Goal: Information Seeking & Learning: Compare options

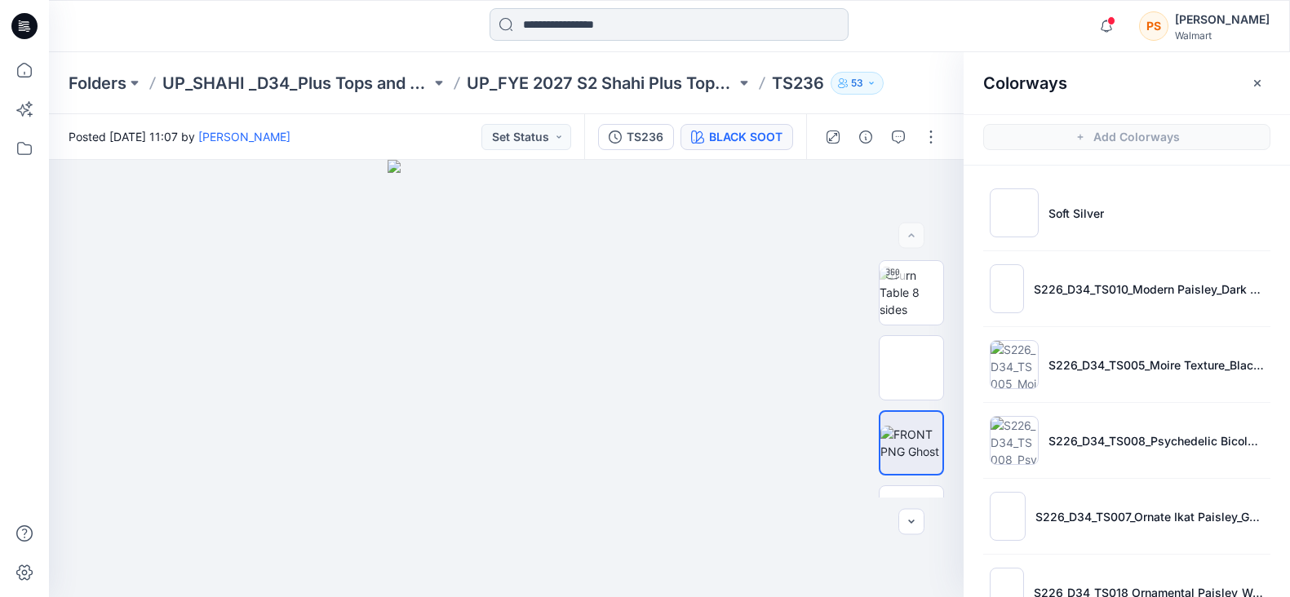
drag, startPoint x: 0, startPoint y: 0, endPoint x: 559, endPoint y: 23, distance: 559.5
click at [559, 23] on input at bounding box center [669, 24] width 359 height 33
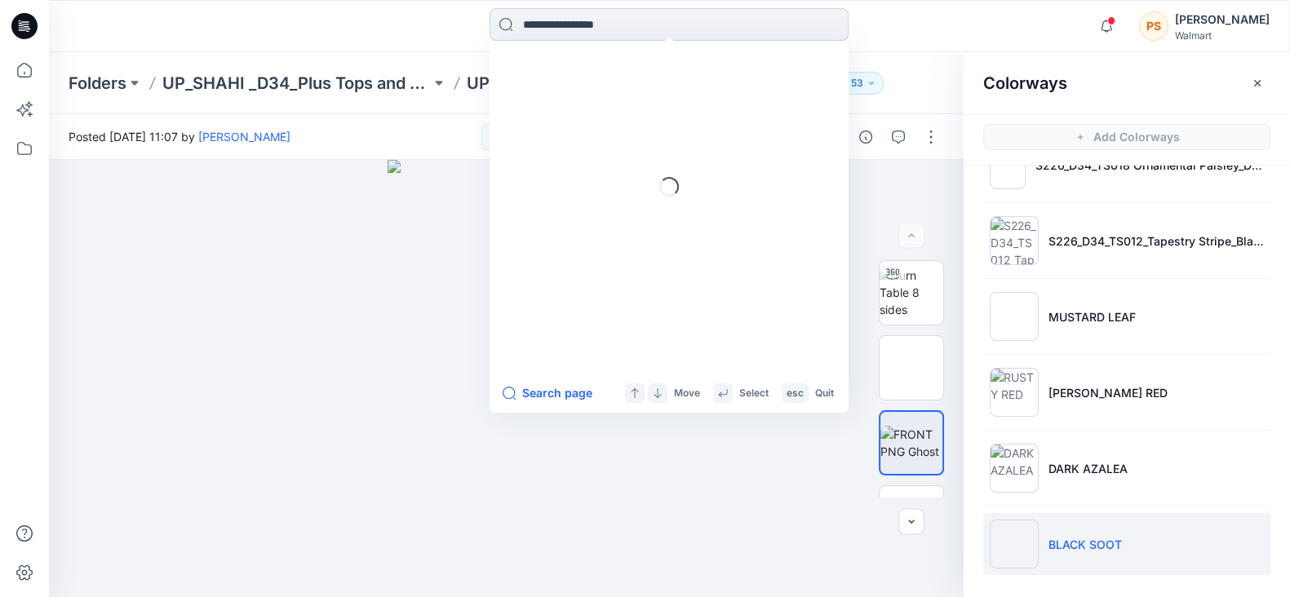
paste input "**********"
type input "**********"
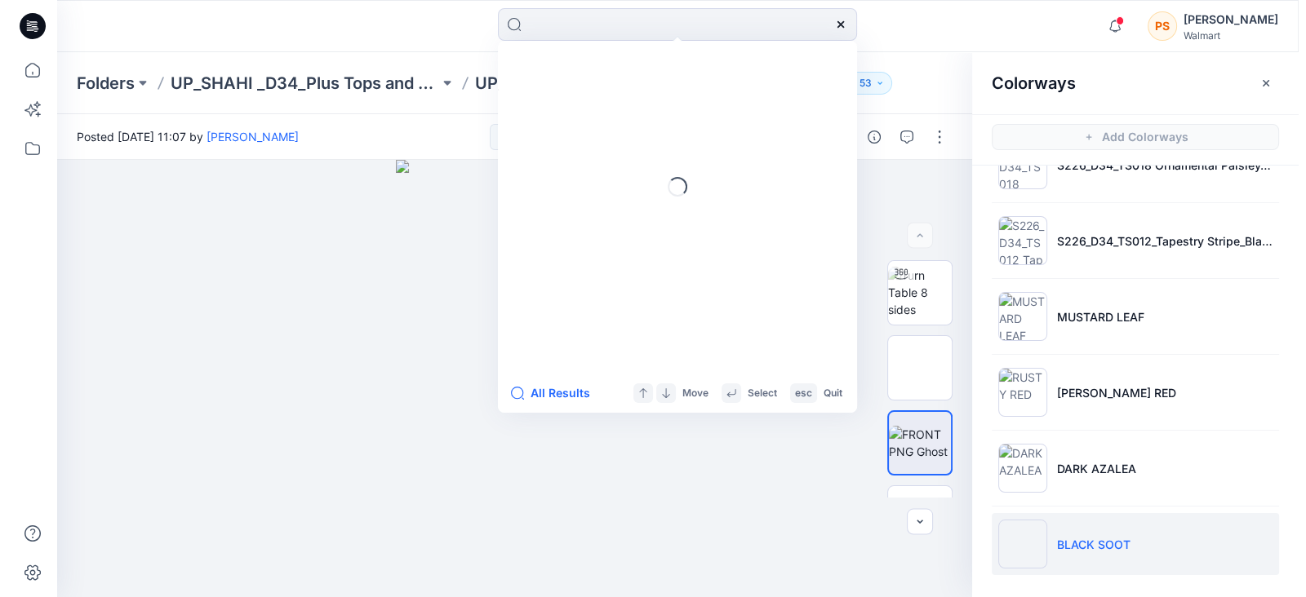
scroll to position [0, 0]
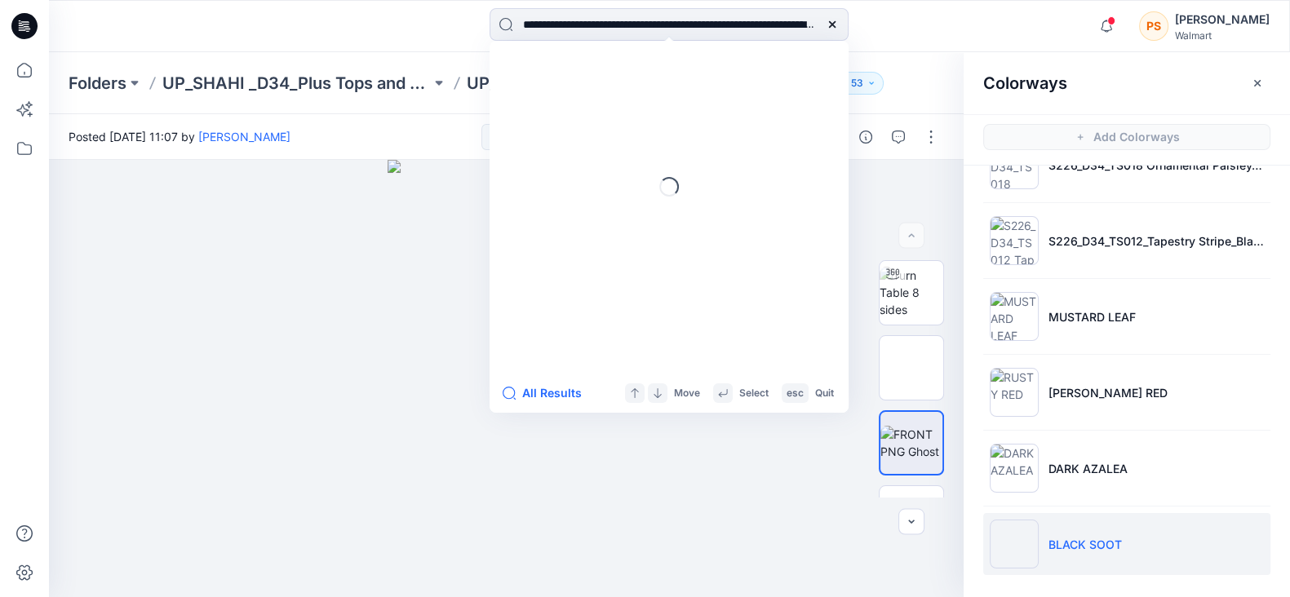
click at [833, 26] on icon at bounding box center [832, 24] width 7 height 7
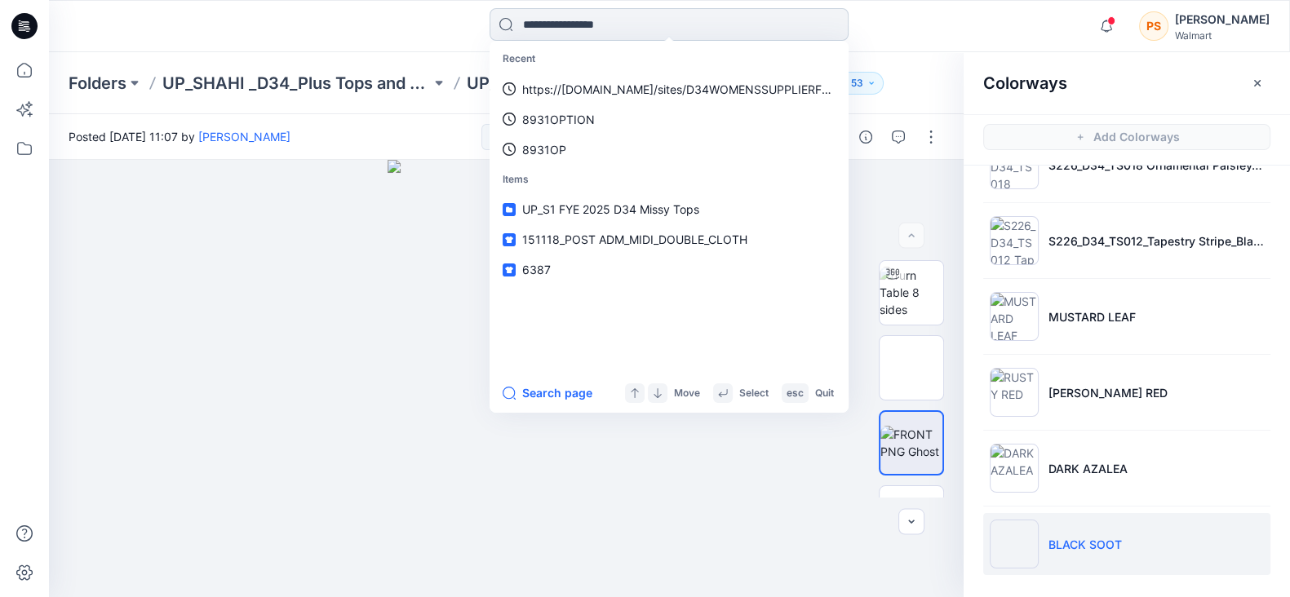
click at [677, 27] on input at bounding box center [669, 24] width 359 height 33
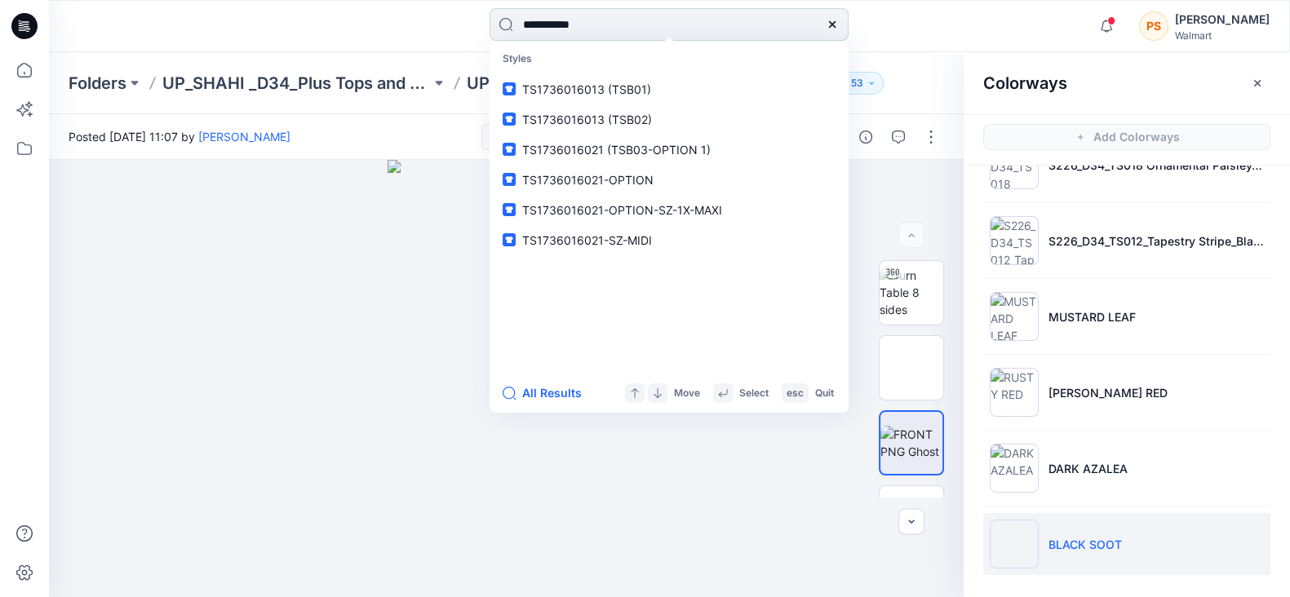
type input "**********"
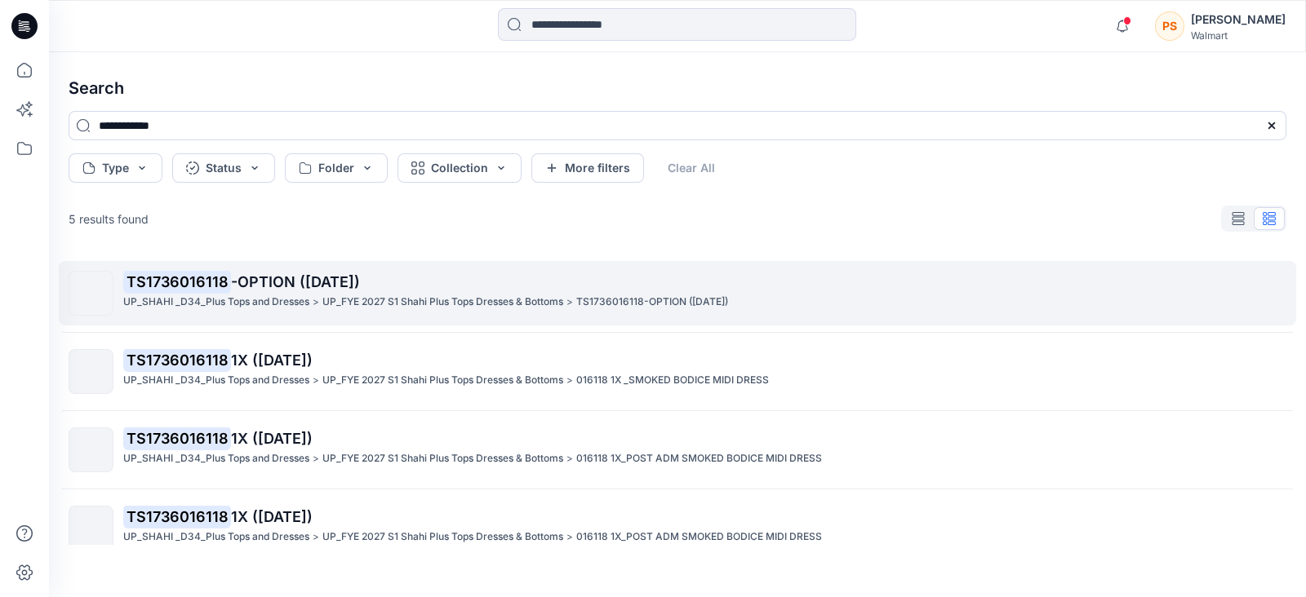
click at [273, 273] on span "-OPTION (13-06-25)" at bounding box center [295, 281] width 129 height 17
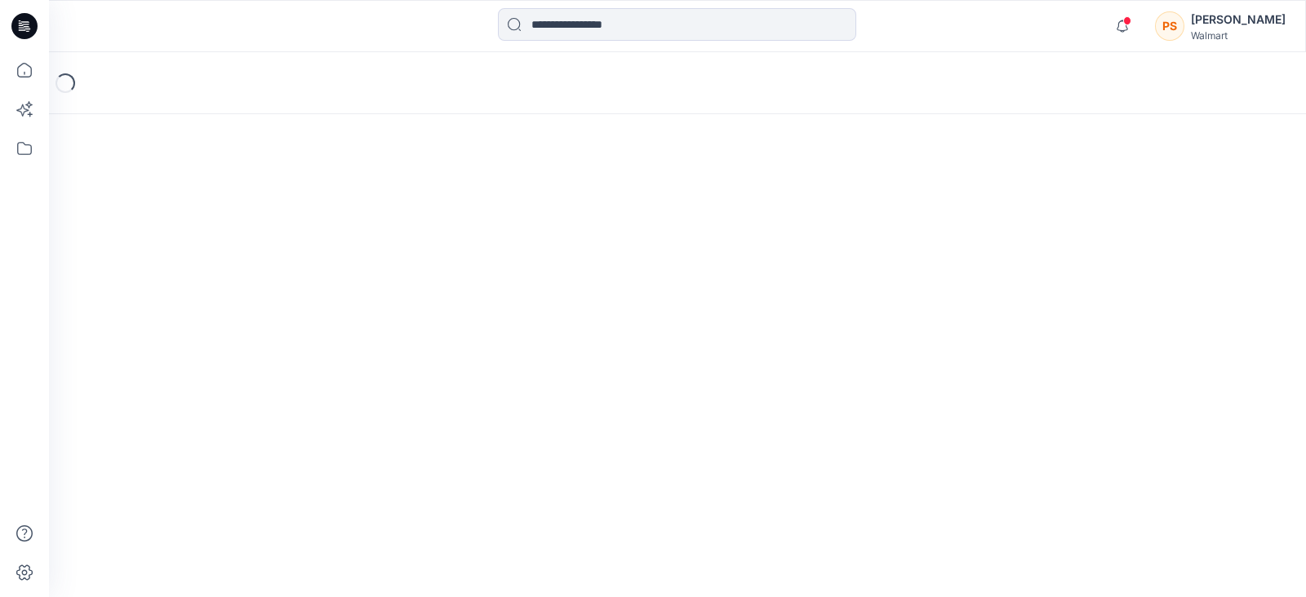
click at [273, 272] on div "Loading..." at bounding box center [677, 324] width 1257 height 545
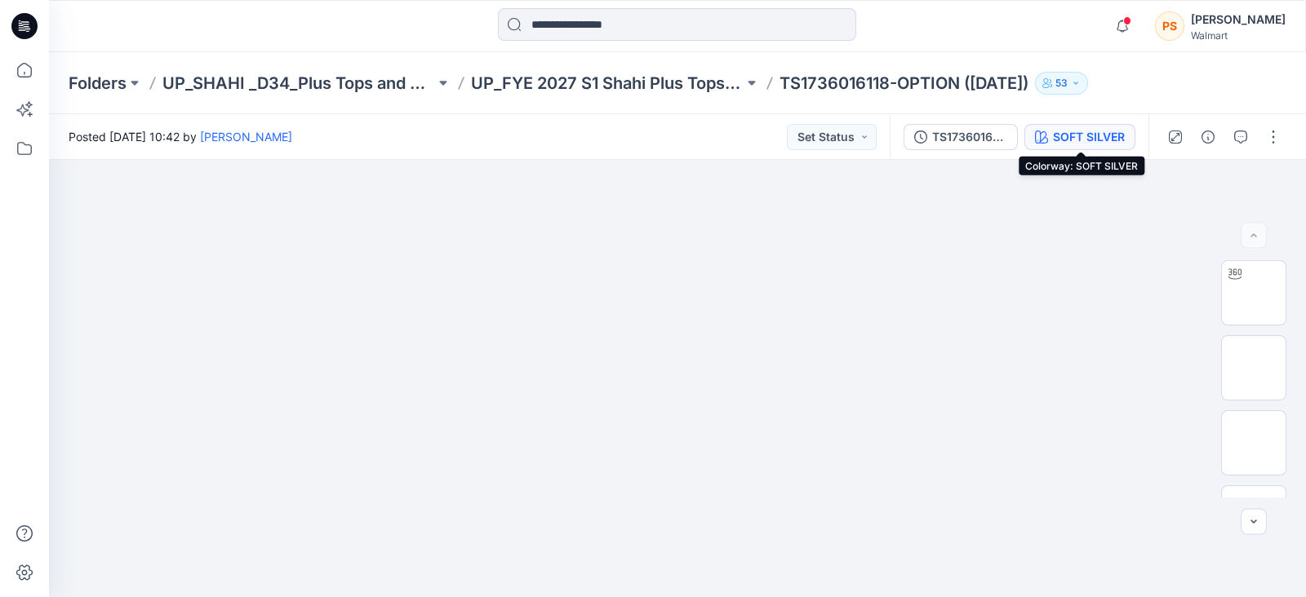
click at [1073, 134] on div "SOFT SILVER" at bounding box center [1089, 137] width 72 height 18
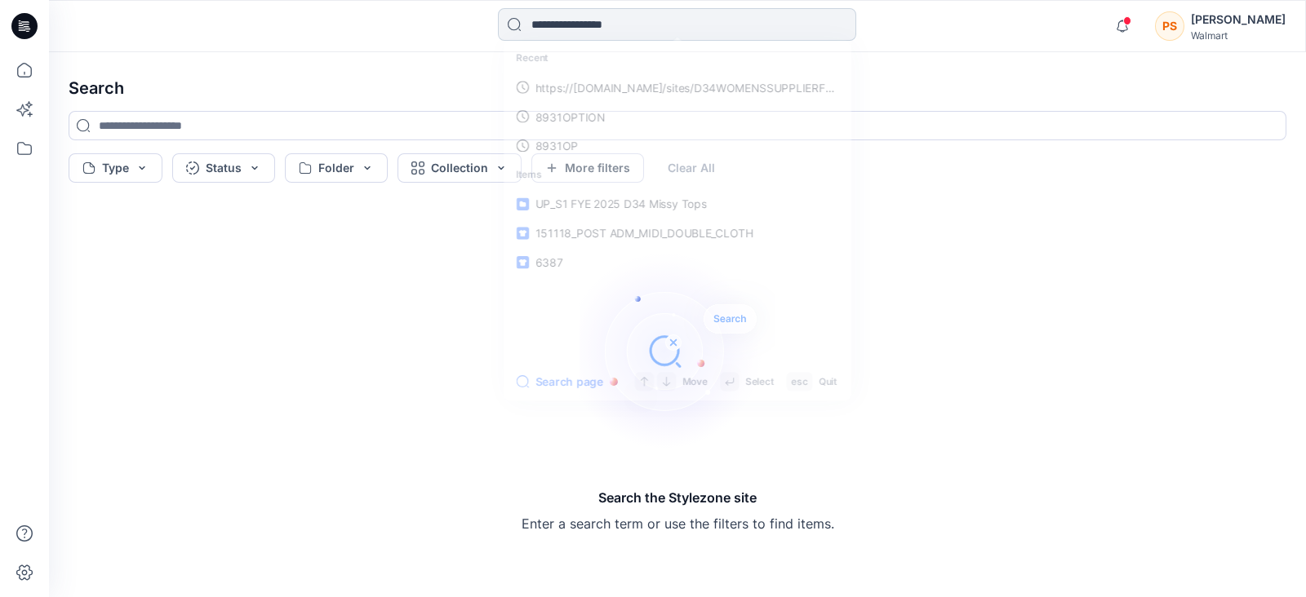
click at [610, 31] on input at bounding box center [677, 24] width 359 height 33
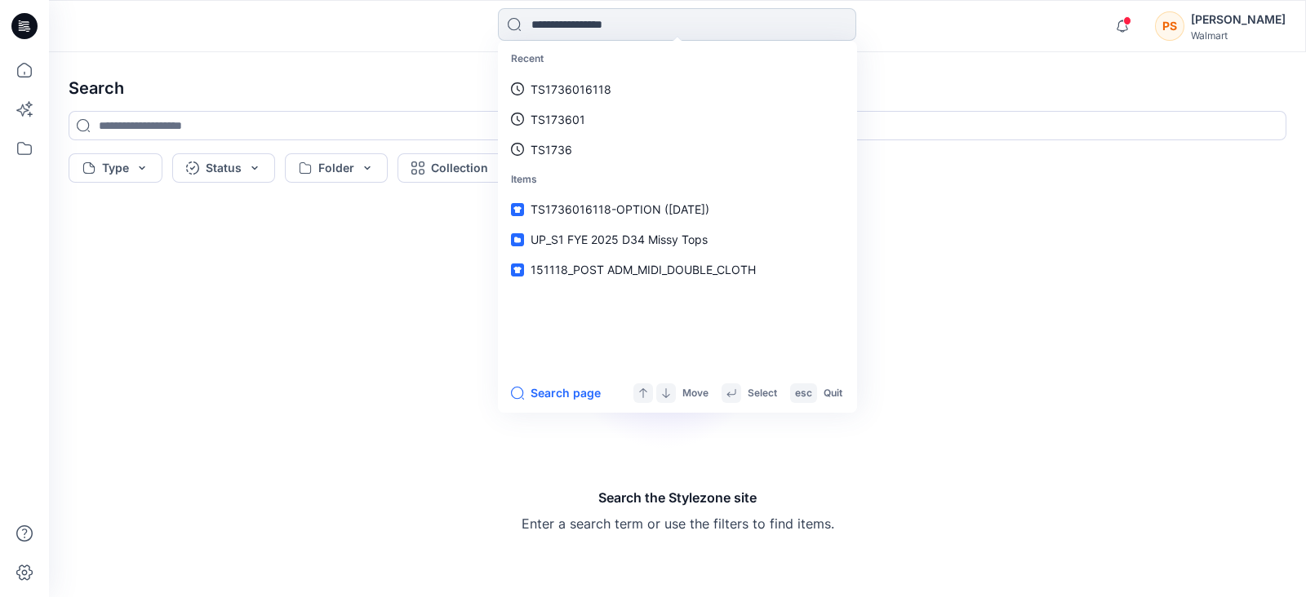
click at [568, 27] on input at bounding box center [677, 24] width 359 height 33
type input "****"
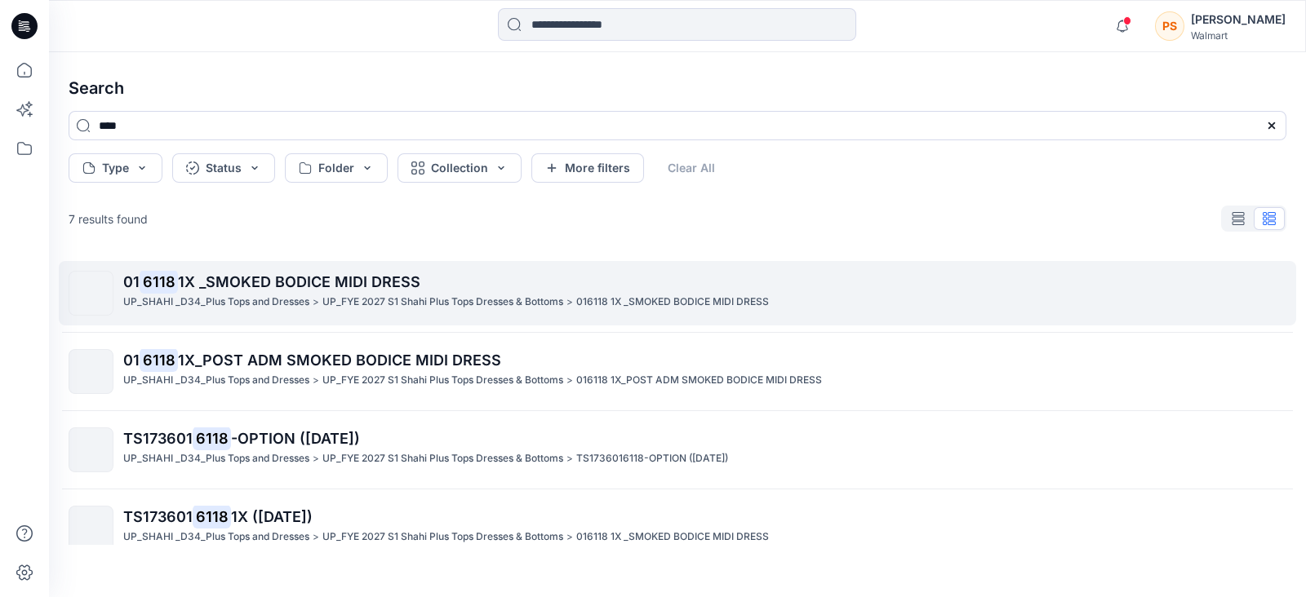
click at [300, 282] on span "1X _SMOKED BODICE MIDI DRESS" at bounding box center [299, 281] width 242 height 17
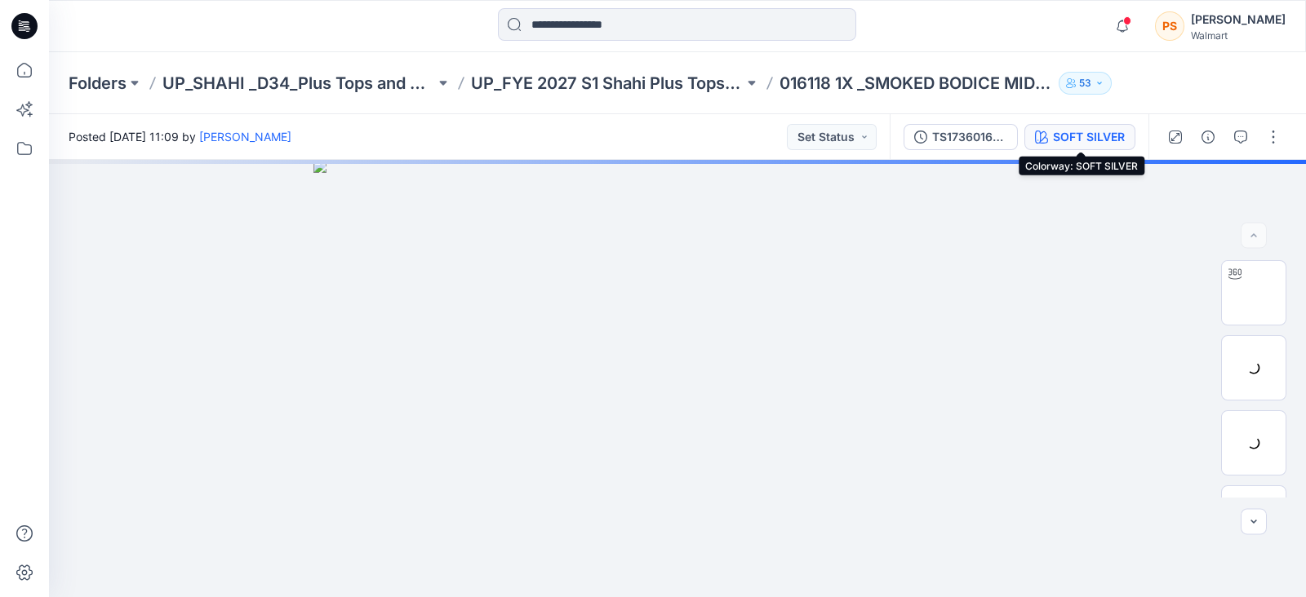
click at [1090, 139] on div "SOFT SILVER" at bounding box center [1089, 137] width 72 height 18
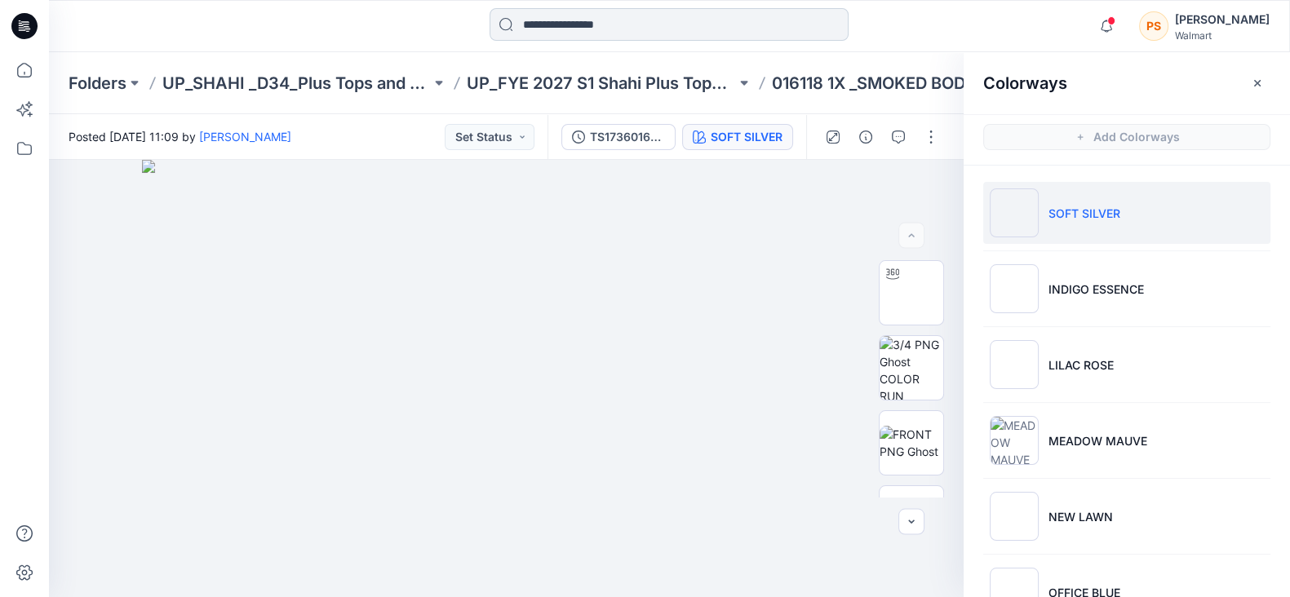
click at [556, 26] on input at bounding box center [669, 24] width 359 height 33
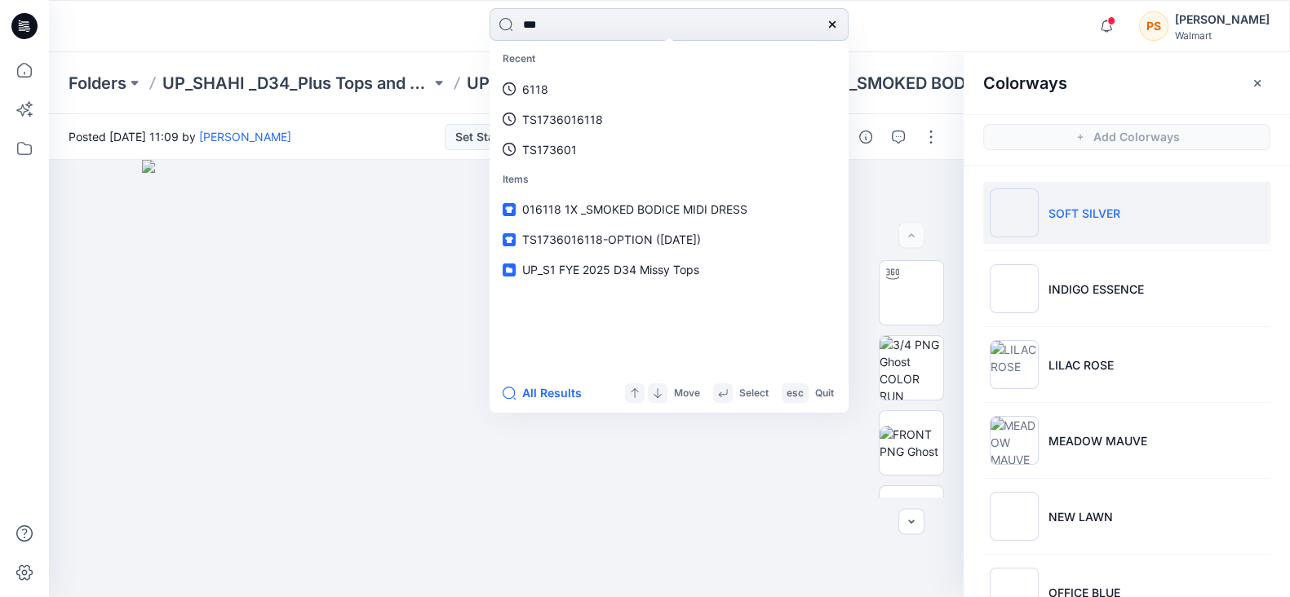
type input "****"
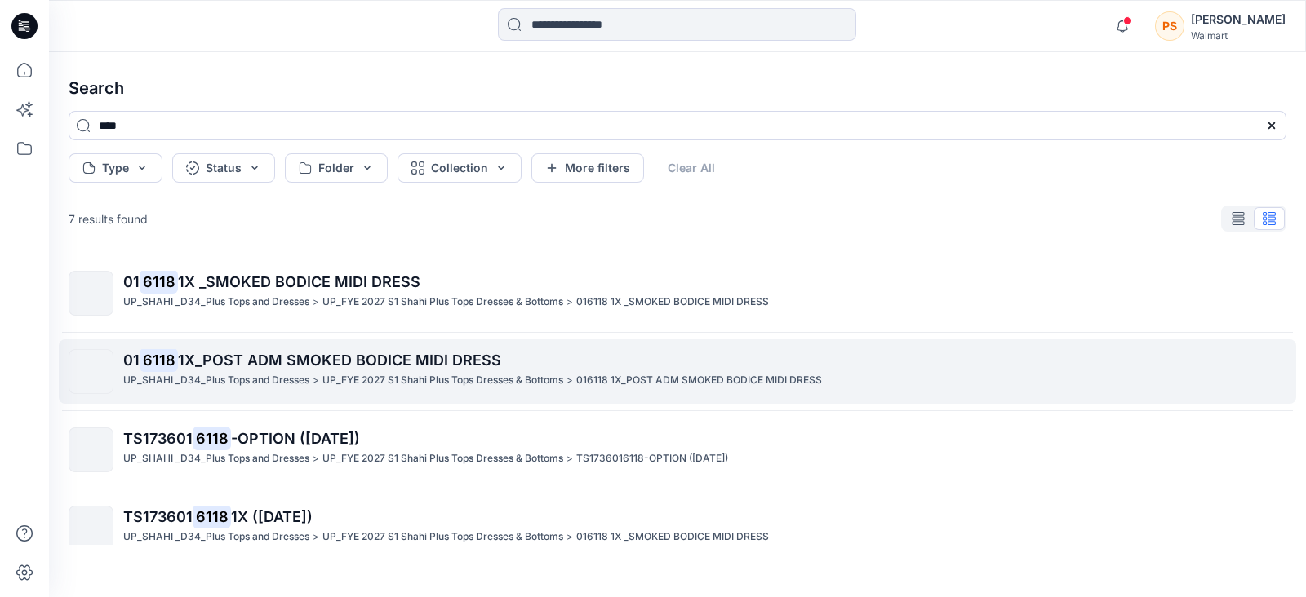
click at [575, 370] on p "01 6118 1X_POST ADM SMOKED BODICE MIDI DRESS" at bounding box center [704, 360] width 1162 height 23
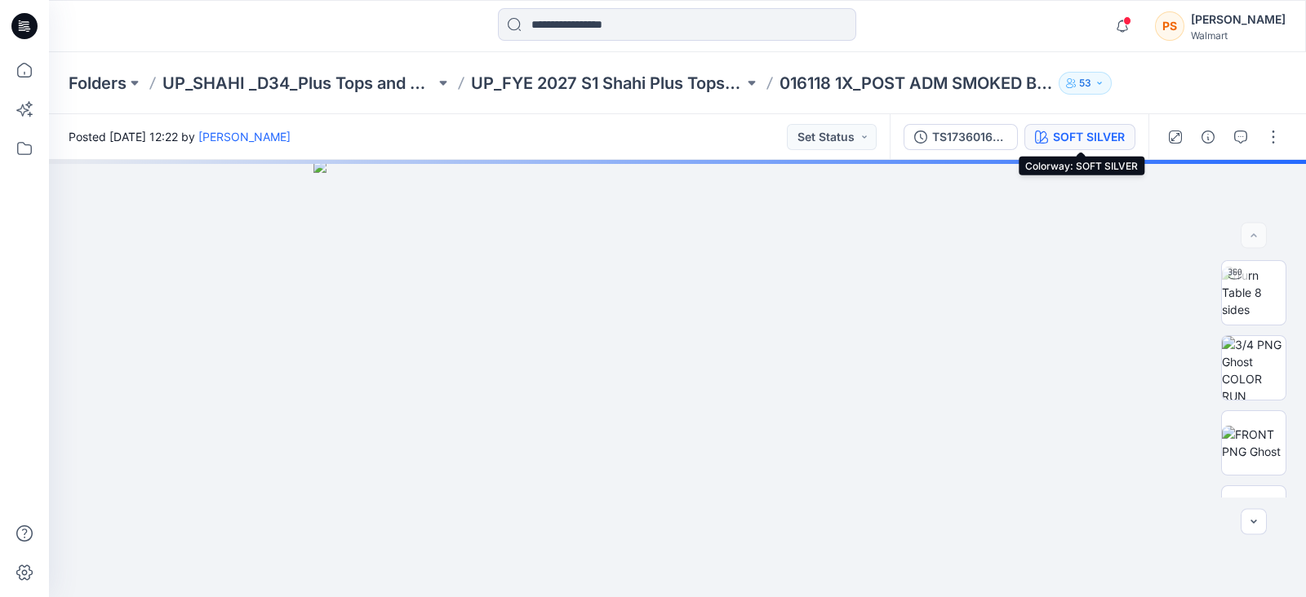
click at [1081, 140] on div "SOFT SILVER" at bounding box center [1089, 137] width 72 height 18
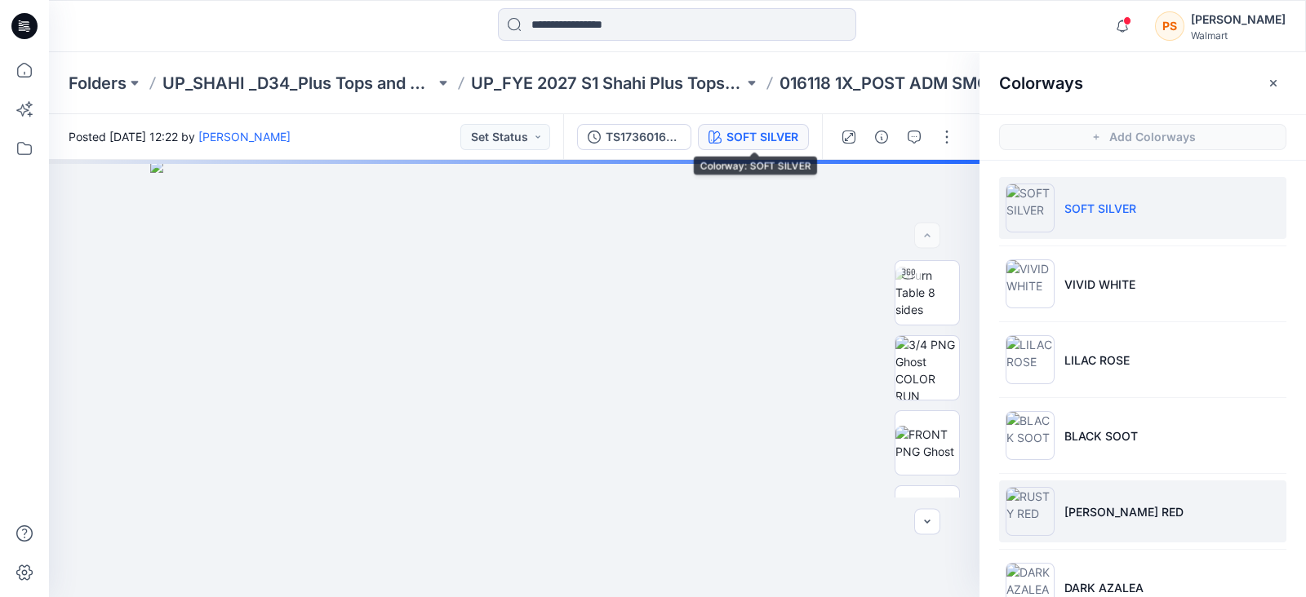
click at [1148, 512] on li "[PERSON_NAME] RED" at bounding box center [1142, 512] width 287 height 62
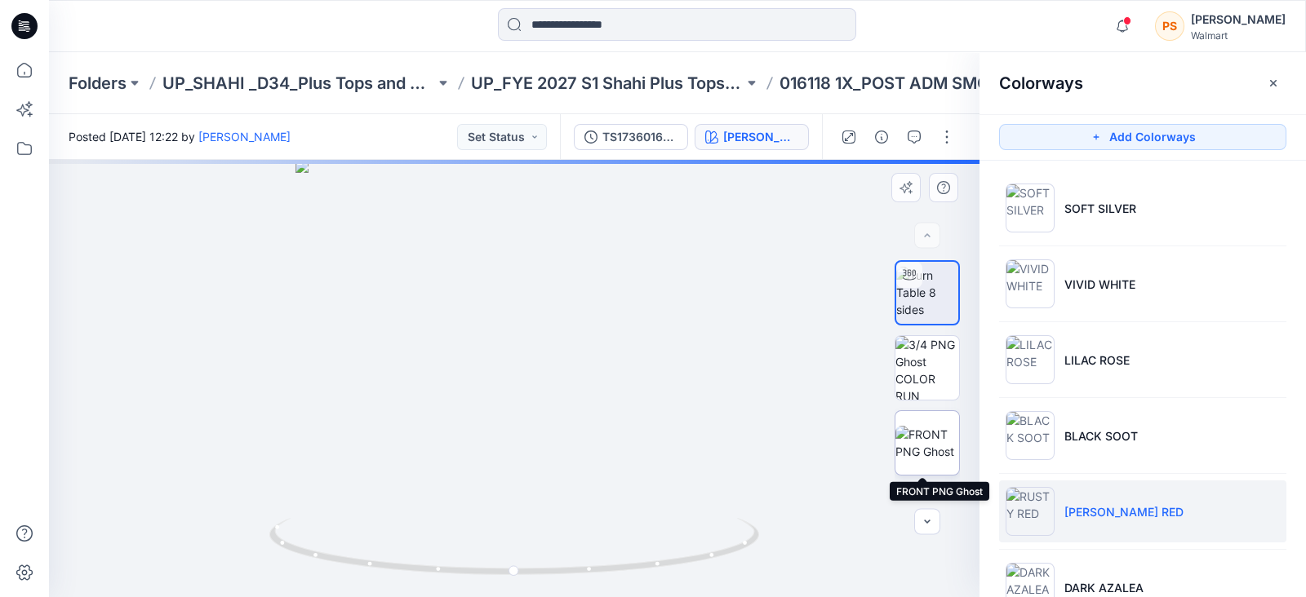
click at [920, 433] on img at bounding box center [927, 443] width 64 height 34
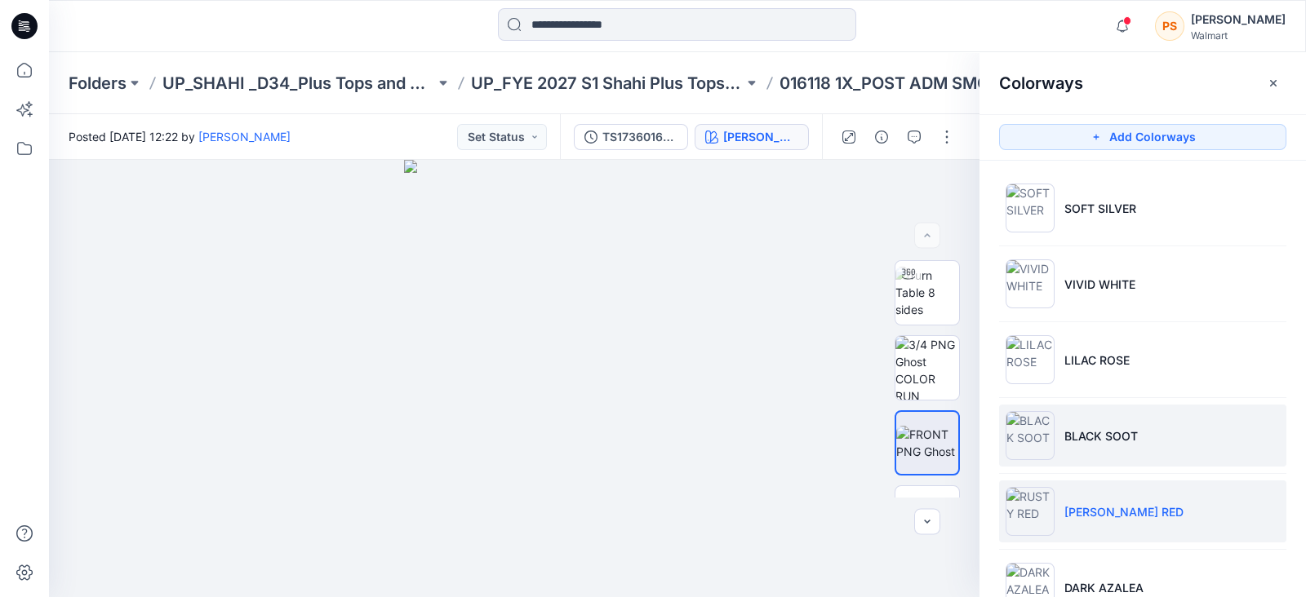
scroll to position [201, 0]
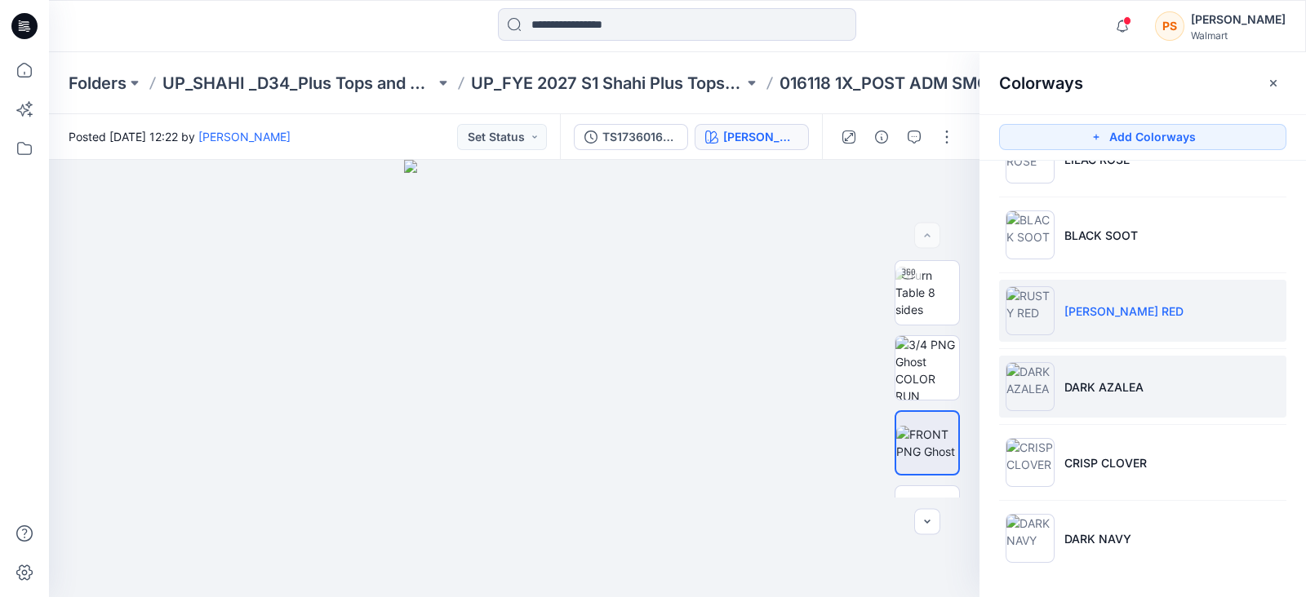
click at [1106, 384] on p "DARK AZALEA" at bounding box center [1103, 387] width 79 height 17
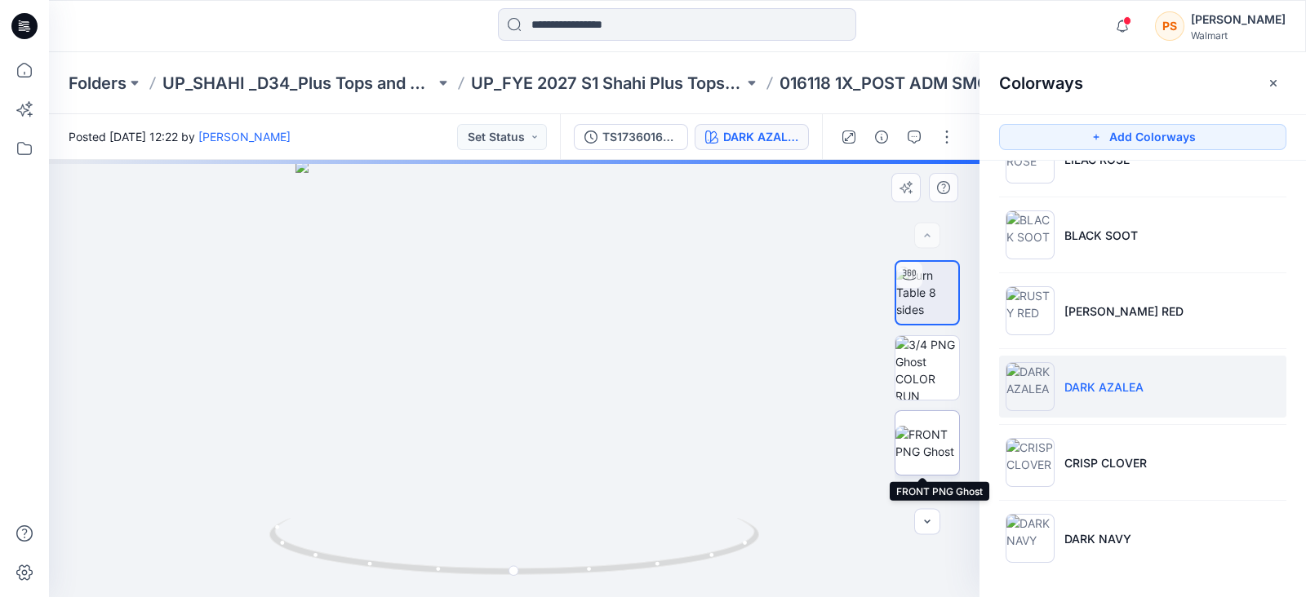
click at [935, 448] on img at bounding box center [927, 443] width 64 height 34
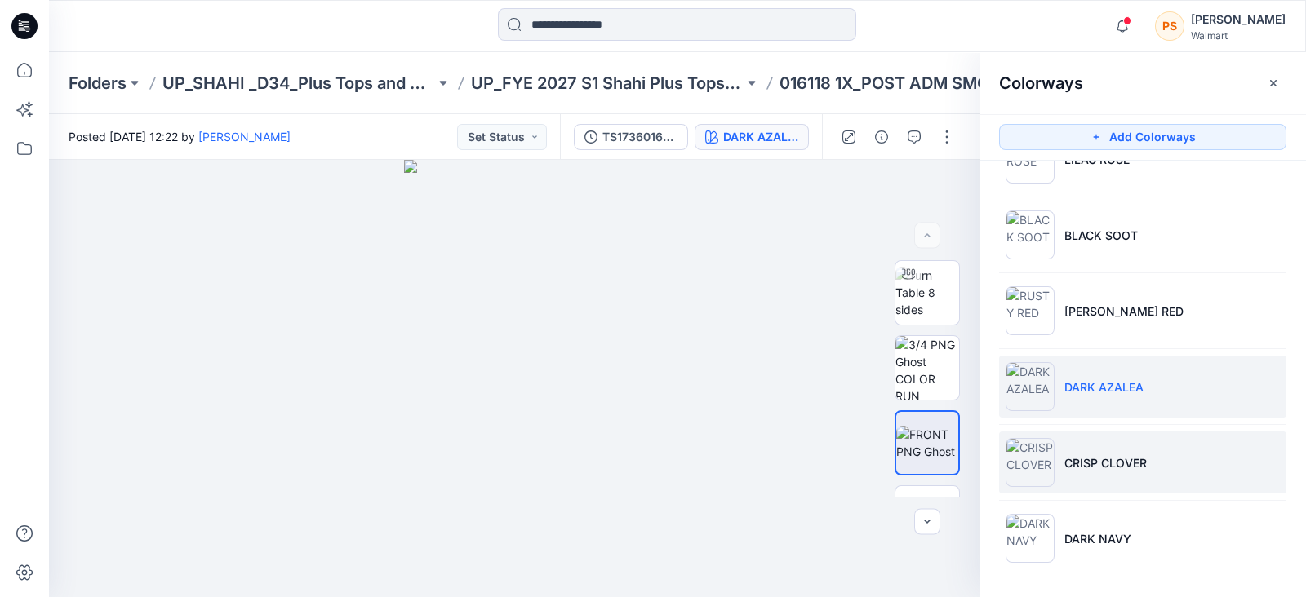
click at [1123, 463] on p "CRISP CLOVER" at bounding box center [1105, 463] width 82 height 17
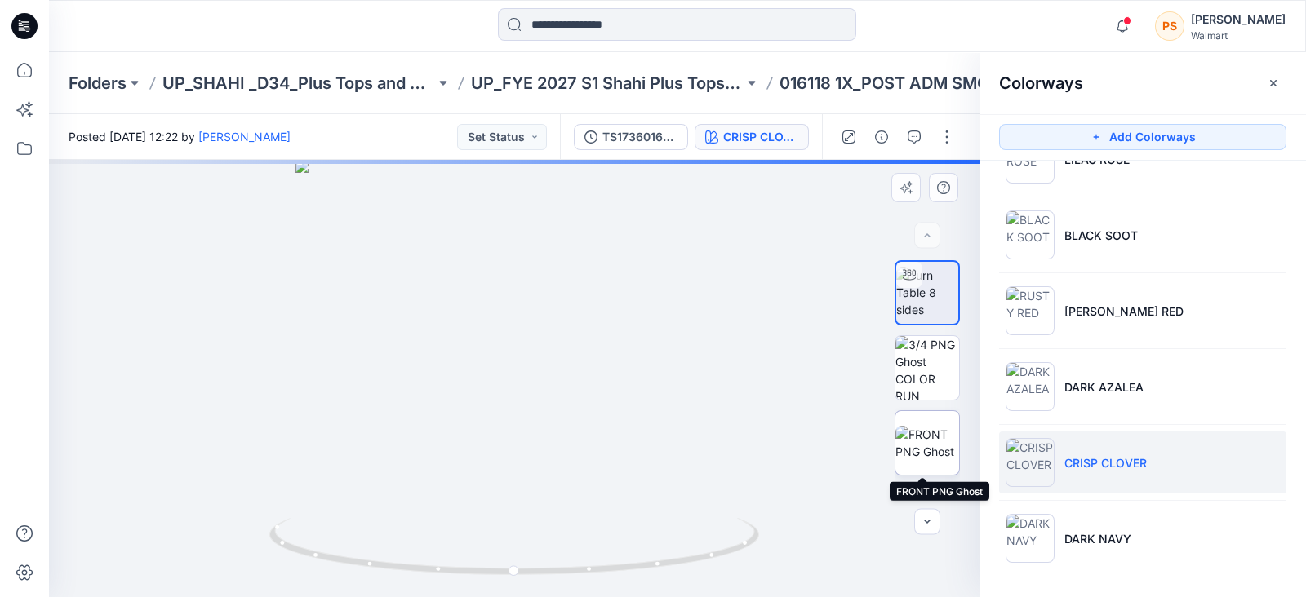
click at [921, 439] on img at bounding box center [927, 443] width 64 height 34
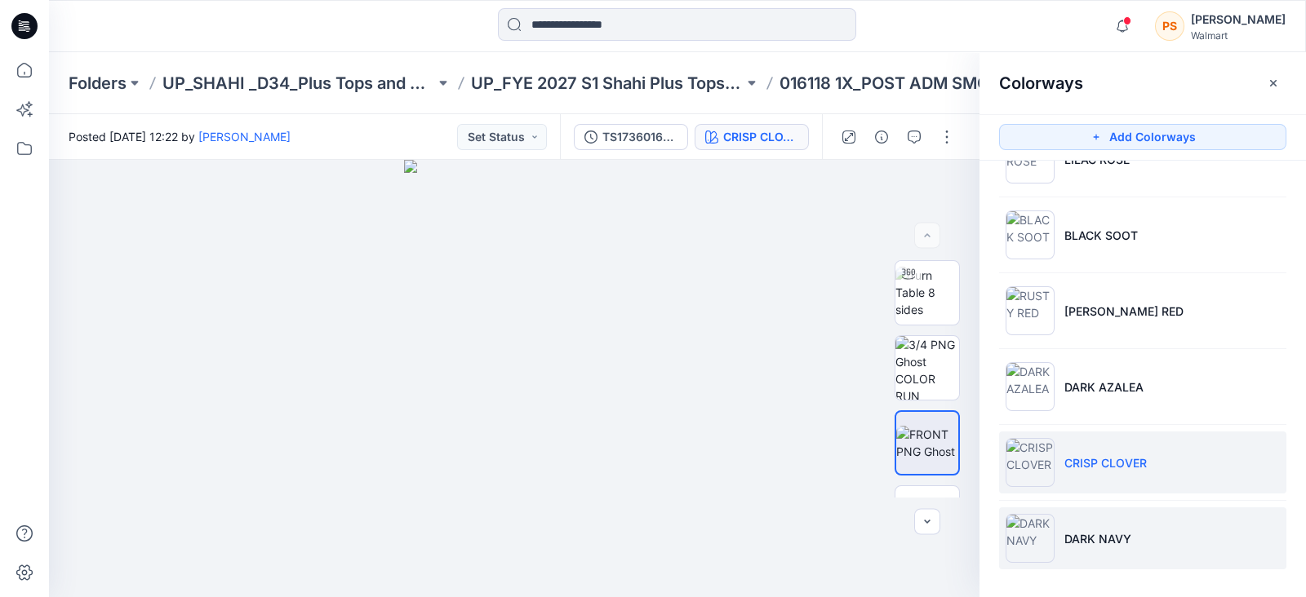
click at [1091, 531] on p "DARK NAVY" at bounding box center [1097, 539] width 67 height 17
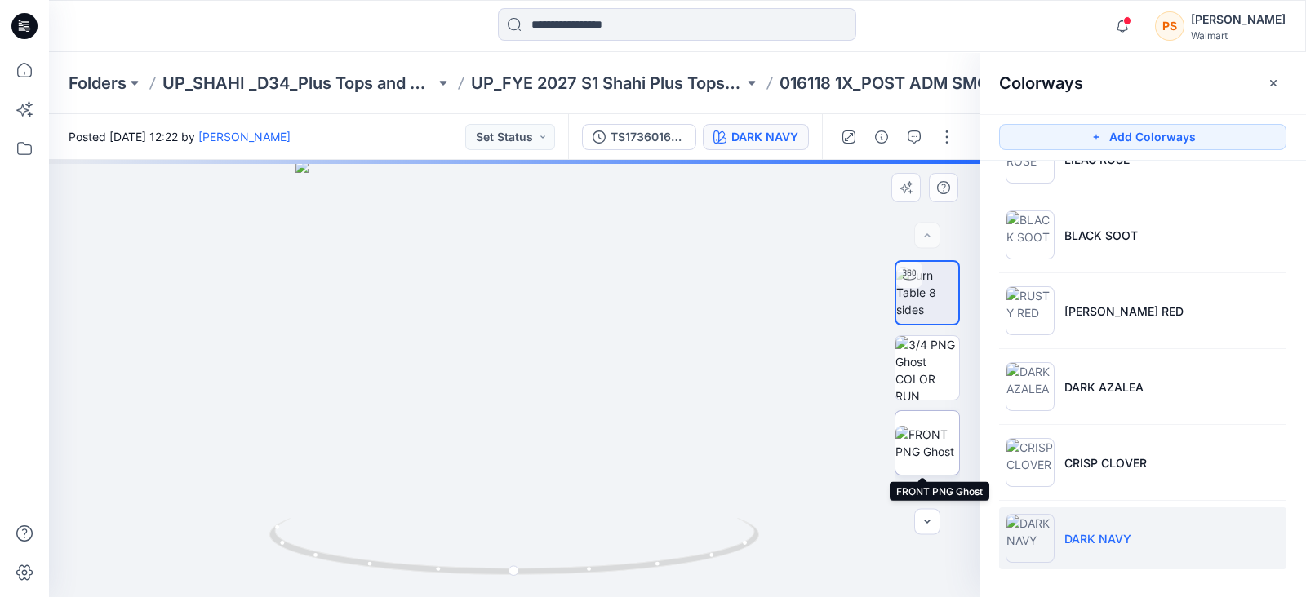
click at [937, 437] on img at bounding box center [927, 443] width 64 height 34
